Goal: Find specific page/section: Find specific page/section

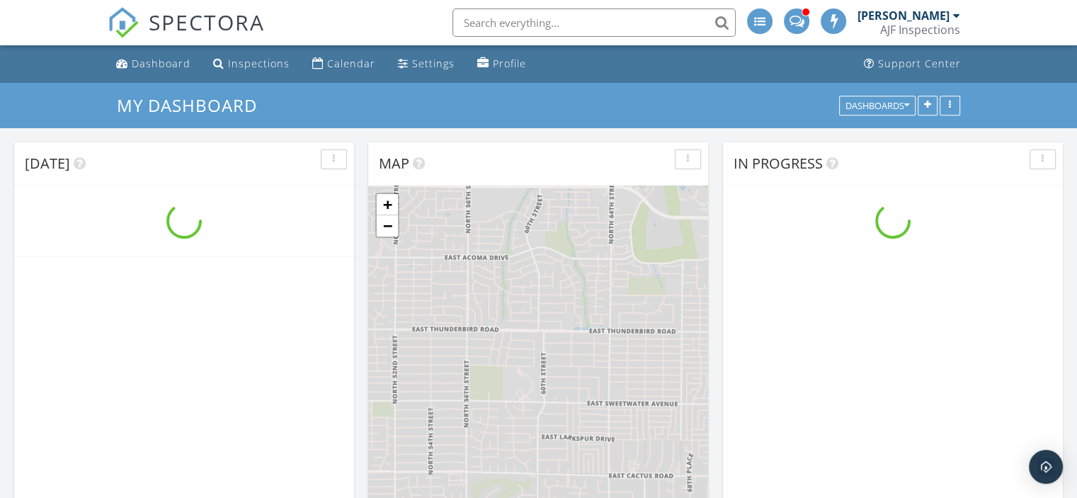
scroll to position [1310, 1098]
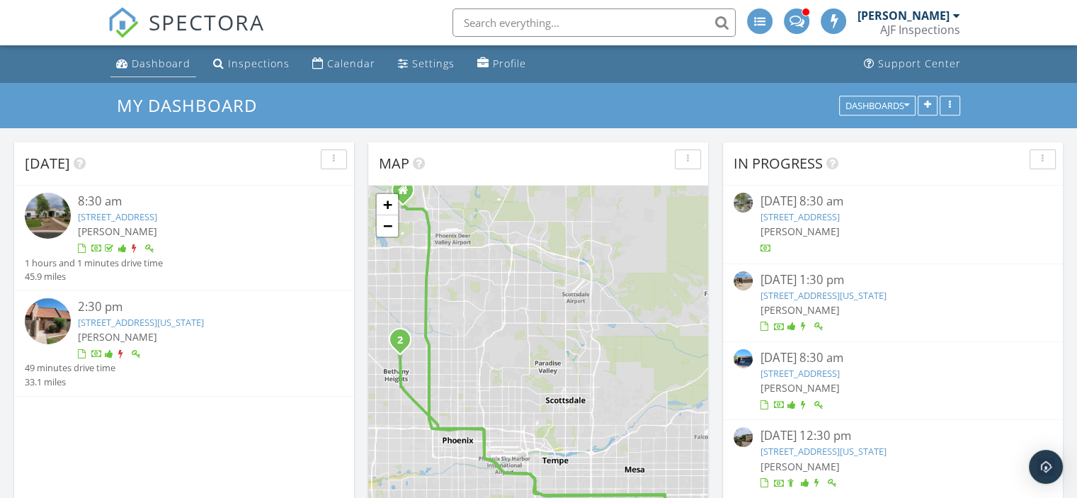
click at [165, 60] on div "Dashboard" at bounding box center [161, 63] width 59 height 13
click at [151, 330] on span "[PERSON_NAME]" at bounding box center [117, 336] width 79 height 13
